Goal: Find specific page/section: Find specific page/section

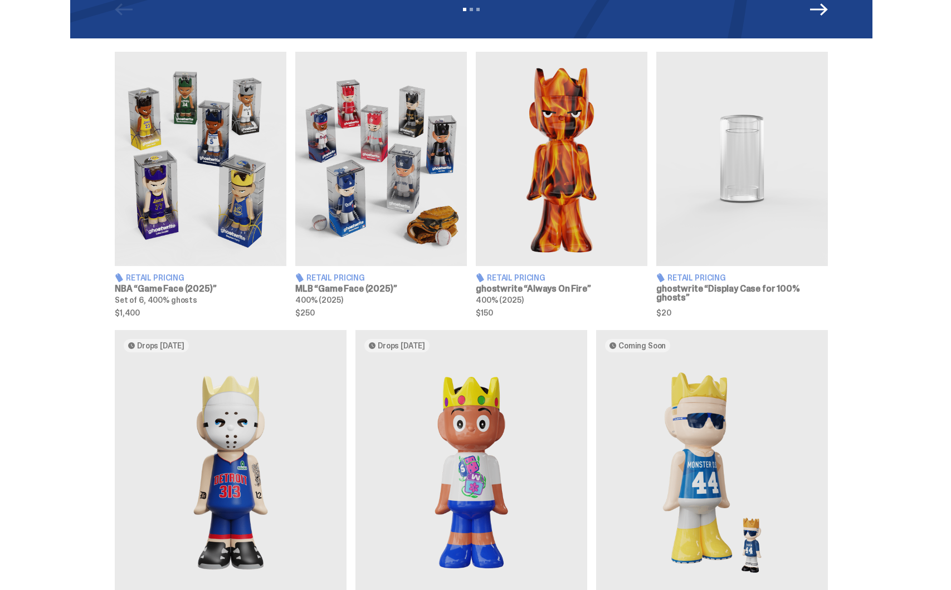
scroll to position [468, 0]
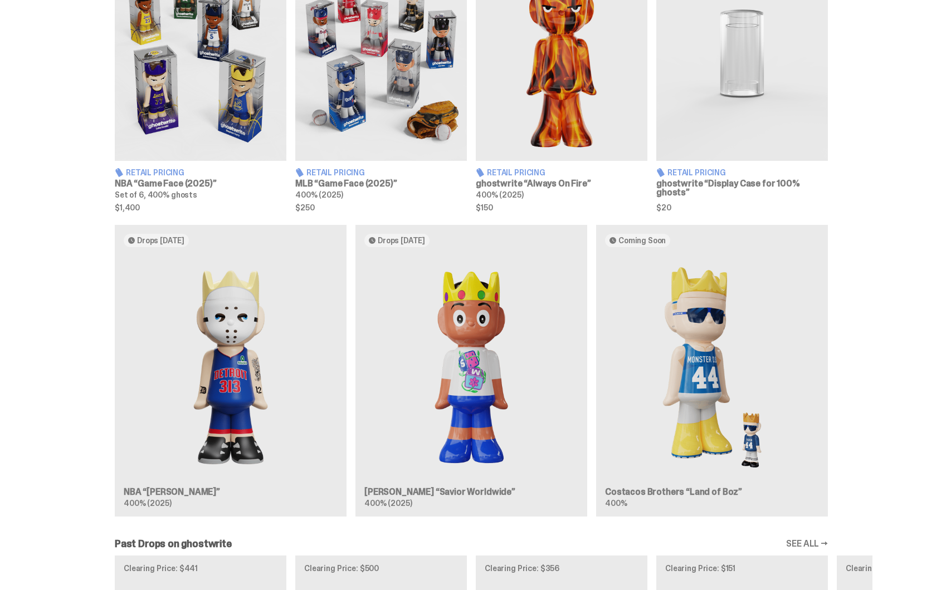
click at [241, 378] on div "Drops Oct 14 NBA “Eminem” 400% (2025) Drops Oct 21 Jae Tips “Savior Worldwide” …" at bounding box center [471, 375] width 802 height 301
click at [226, 370] on div "Drops Oct 14 NBA “Eminem” 400% (2025) Drops Oct 21 Jae Tips “Savior Worldwide” …" at bounding box center [471, 375] width 802 height 301
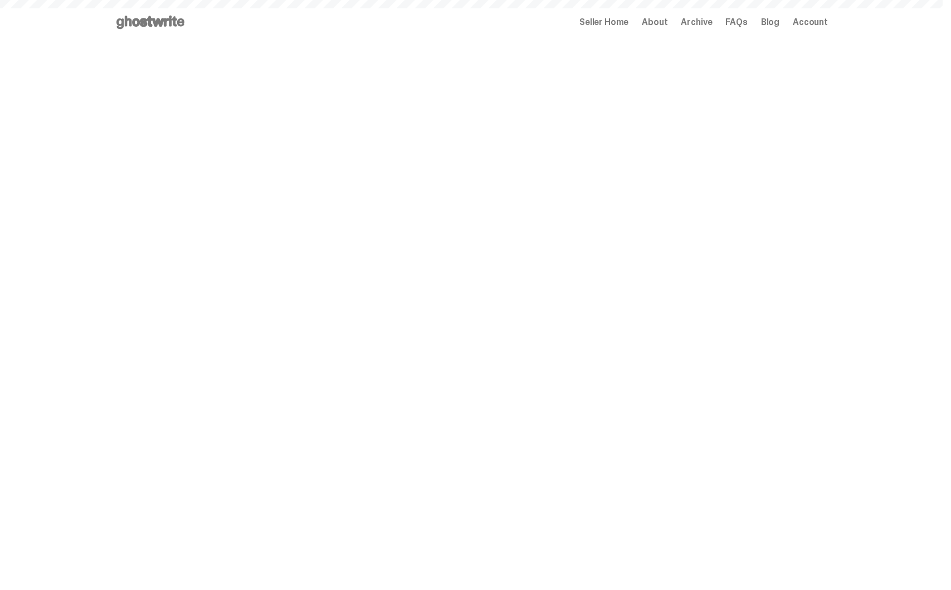
scroll to position [468, 0]
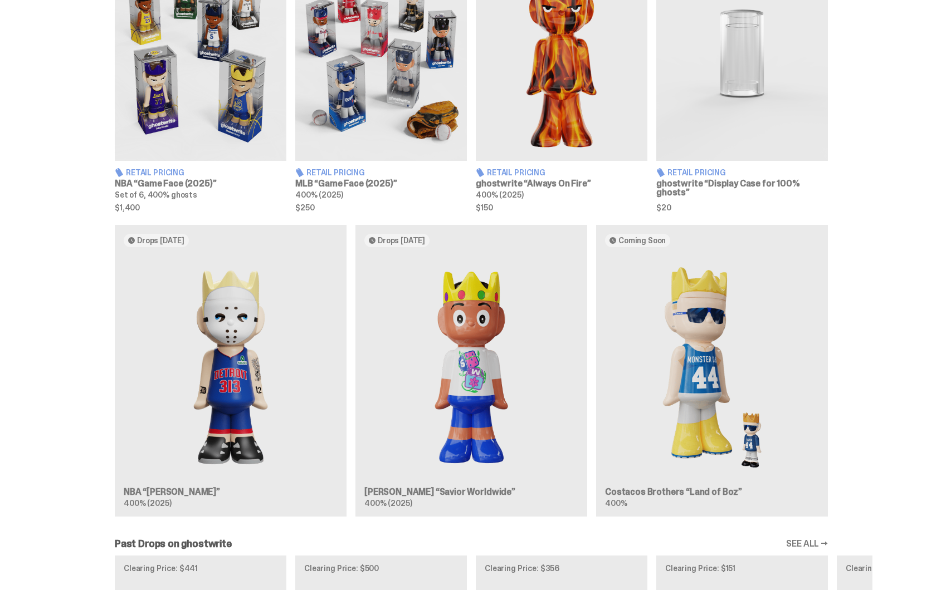
click at [238, 344] on div "Drops Oct 14 NBA “Eminem” 400% (2025) Drops Oct 21 Jae Tips “Savior Worldwide” …" at bounding box center [471, 375] width 802 height 301
click at [231, 300] on div "Drops Oct 14 NBA “Eminem” 400% (2025) Drops Oct 21 Jae Tips “Savior Worldwide” …" at bounding box center [471, 375] width 802 height 301
click at [233, 336] on img at bounding box center [231, 367] width 214 height 223
click at [157, 490] on div "Drops Oct 14 NBA “Eminem” 400% (2025) Drops Oct 21 Jae Tips “Savior Worldwide” …" at bounding box center [471, 375] width 802 height 301
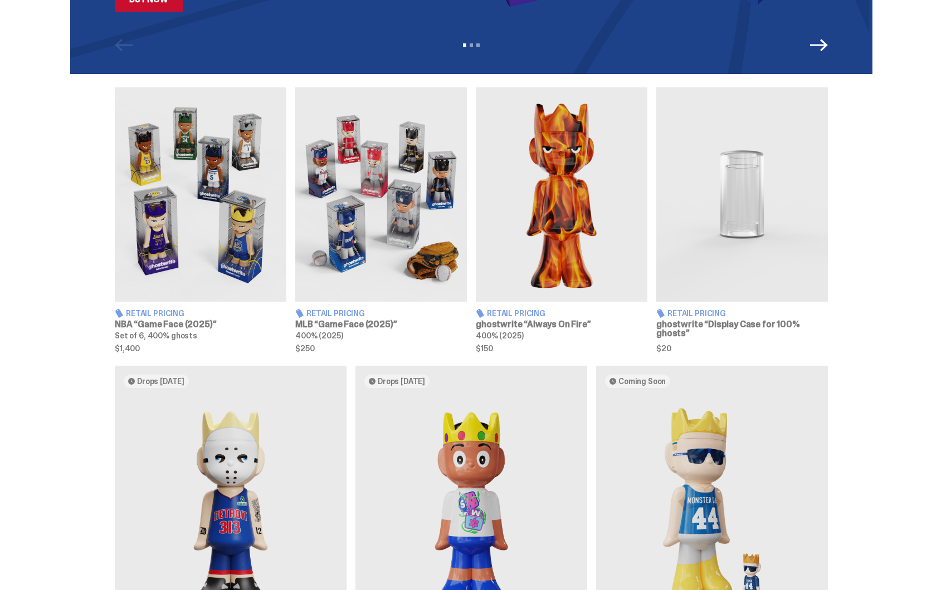
scroll to position [0, 0]
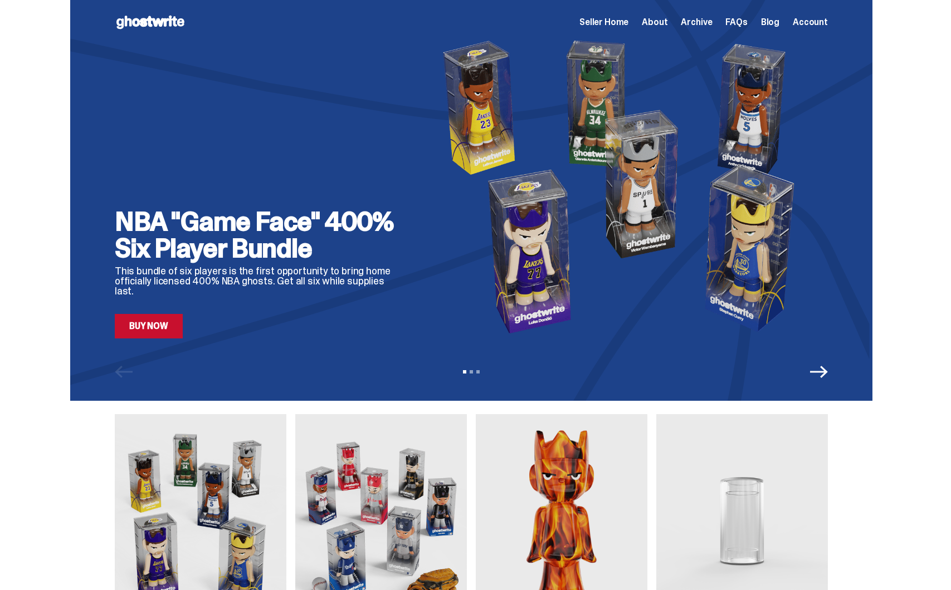
click at [628, 21] on span "Seller Home" at bounding box center [603, 22] width 49 height 9
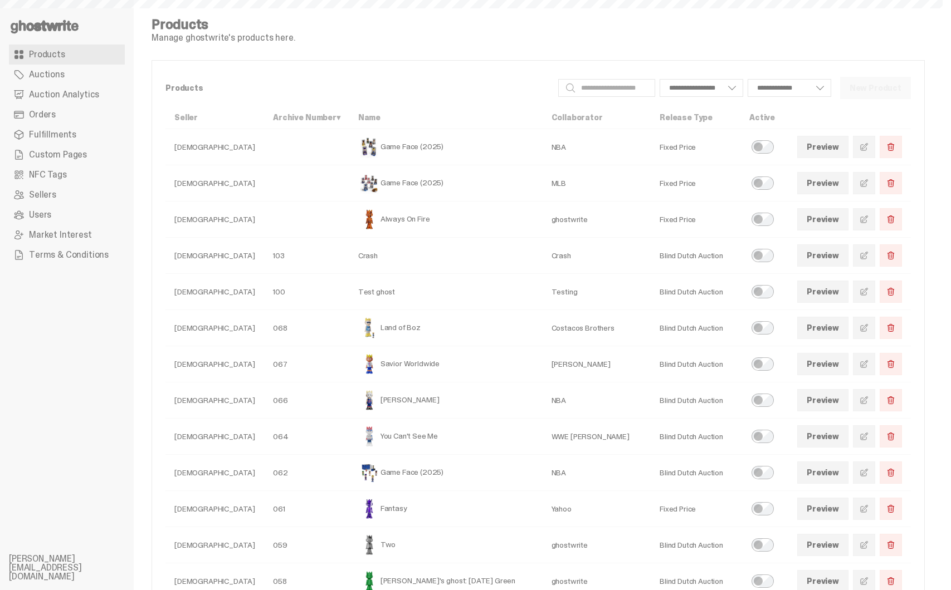
select select
click at [841, 398] on link "Preview" at bounding box center [822, 400] width 51 height 22
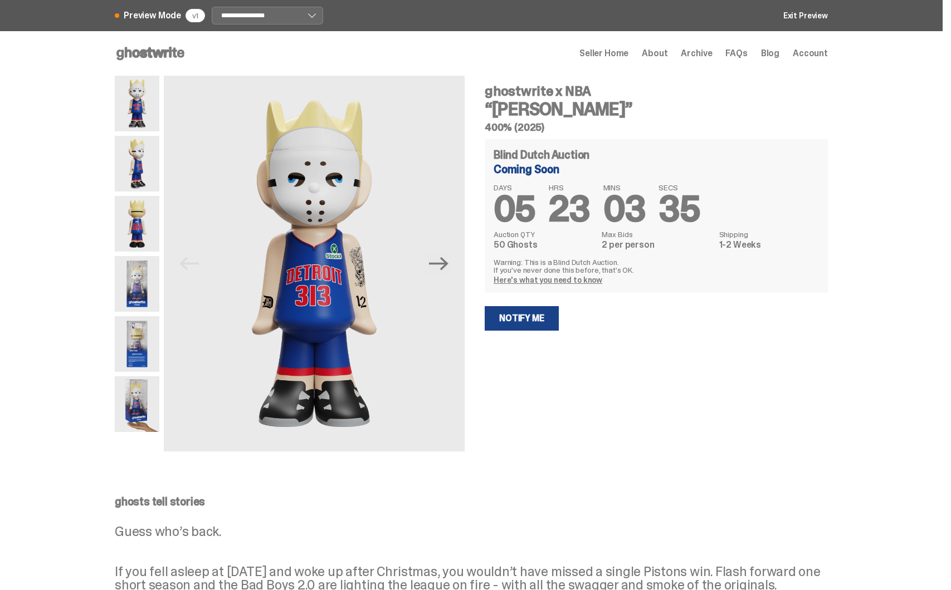
select select "********"
